Goal: Information Seeking & Learning: Learn about a topic

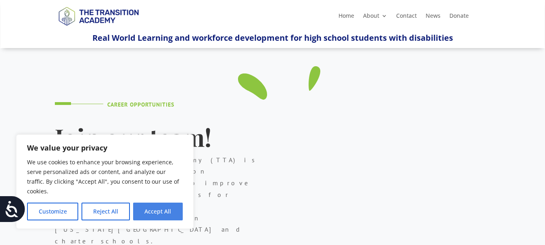
click at [143, 212] on button "Accept All" at bounding box center [158, 212] width 50 height 18
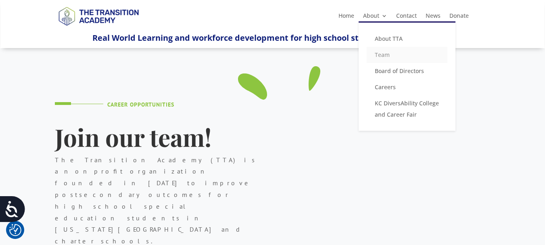
click at [377, 54] on link "Team" at bounding box center [407, 55] width 81 height 16
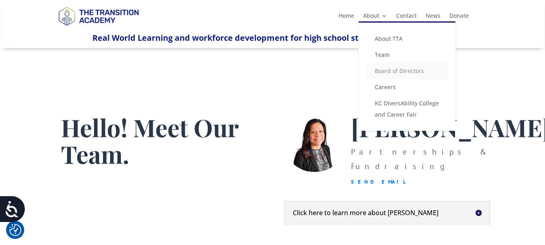
click at [379, 72] on link "Board of Directors" at bounding box center [407, 71] width 81 height 16
